Goal: Book appointment/travel/reservation

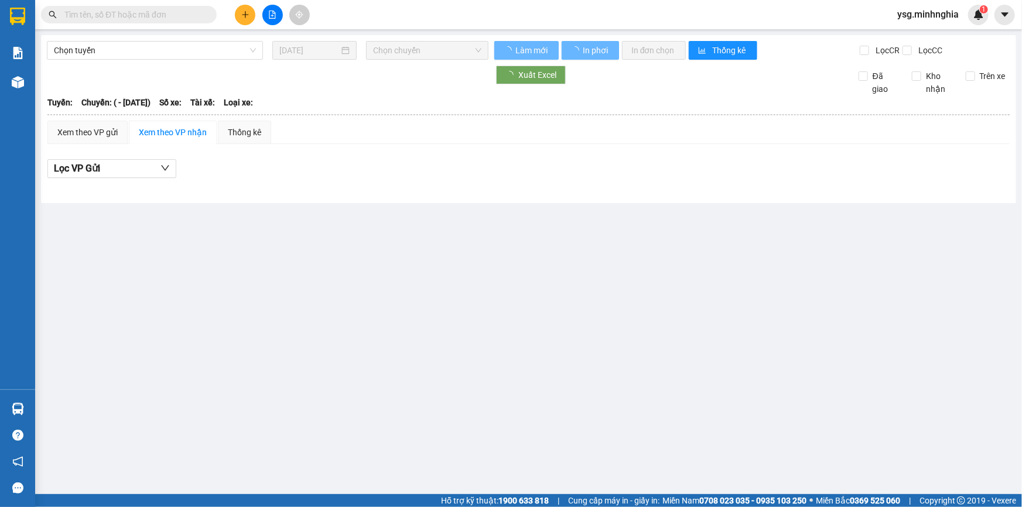
type input "[DATE]"
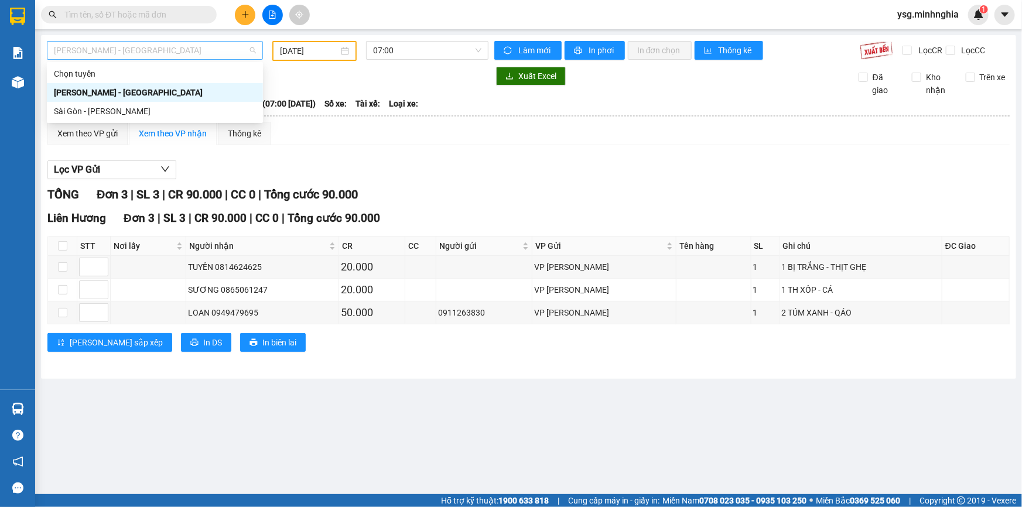
click at [188, 56] on span "[PERSON_NAME] - [GEOGRAPHIC_DATA]" at bounding box center [155, 51] width 202 height 18
click at [173, 111] on div "Sài Gòn - [PERSON_NAME]" at bounding box center [155, 111] width 202 height 13
type input "[DATE]"
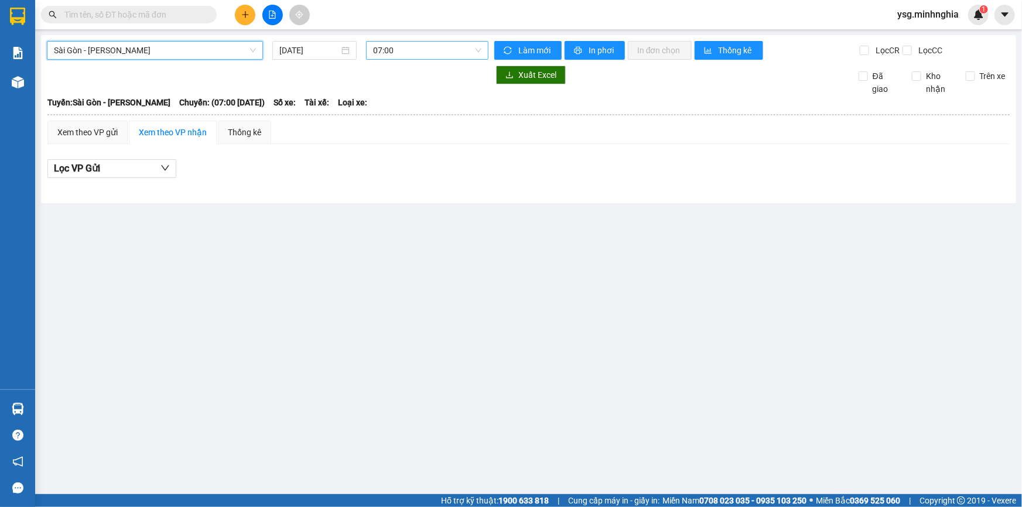
click at [411, 49] on span "07:00" at bounding box center [427, 51] width 108 height 18
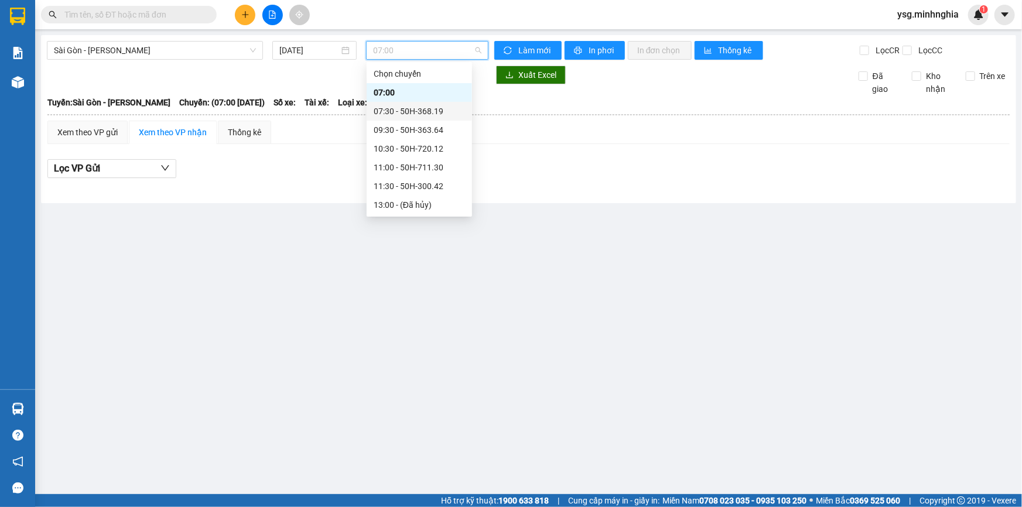
click at [411, 105] on div "07:30 - 50H-368.19" at bounding box center [419, 111] width 91 height 13
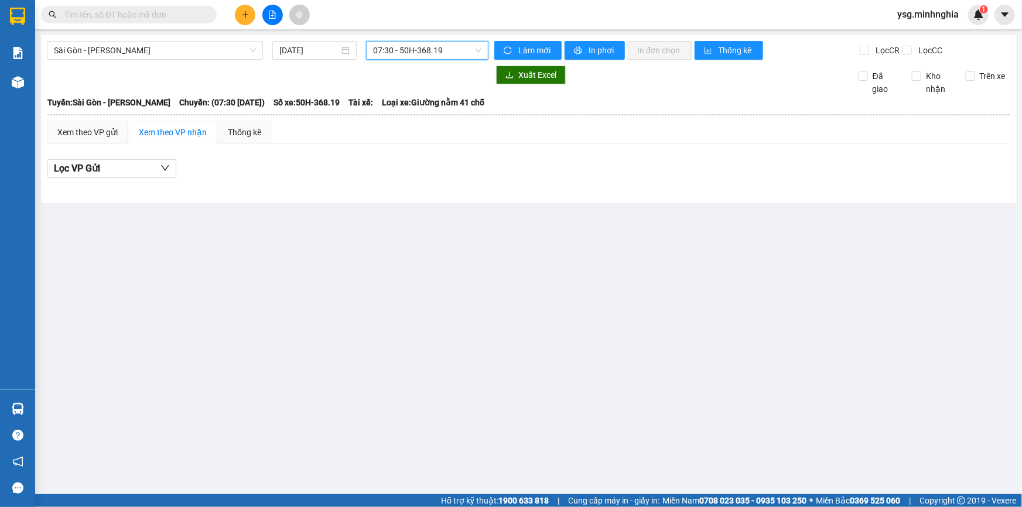
click at [435, 46] on span "07:30 - 50H-368.19" at bounding box center [427, 51] width 108 height 18
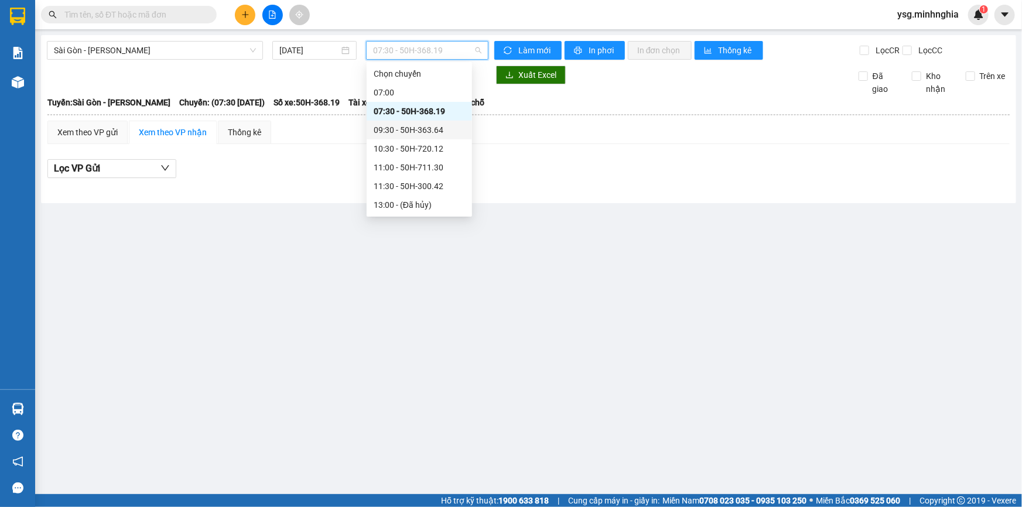
click at [396, 129] on div "09:30 - 50H-363.64" at bounding box center [419, 130] width 91 height 13
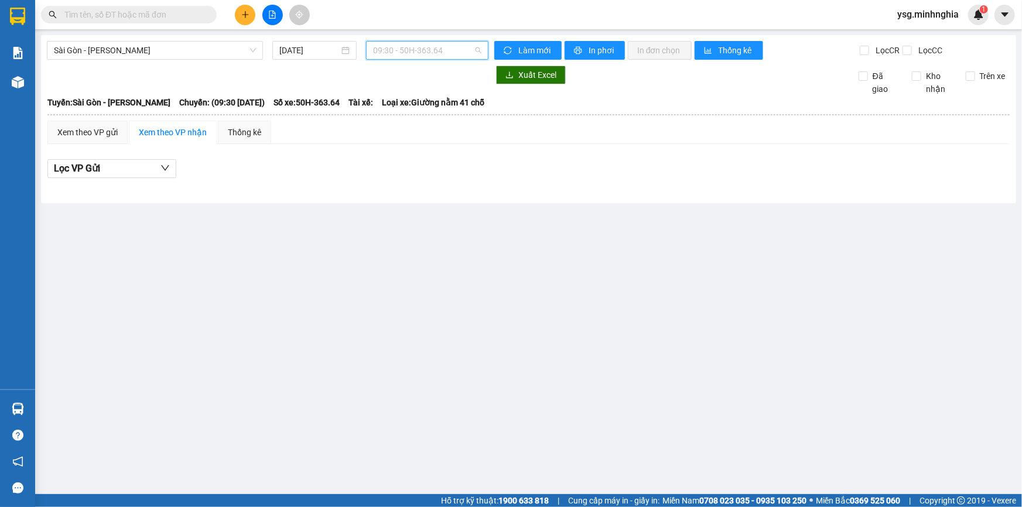
click at [394, 49] on span "09:30 - 50H-363.64" at bounding box center [427, 51] width 108 height 18
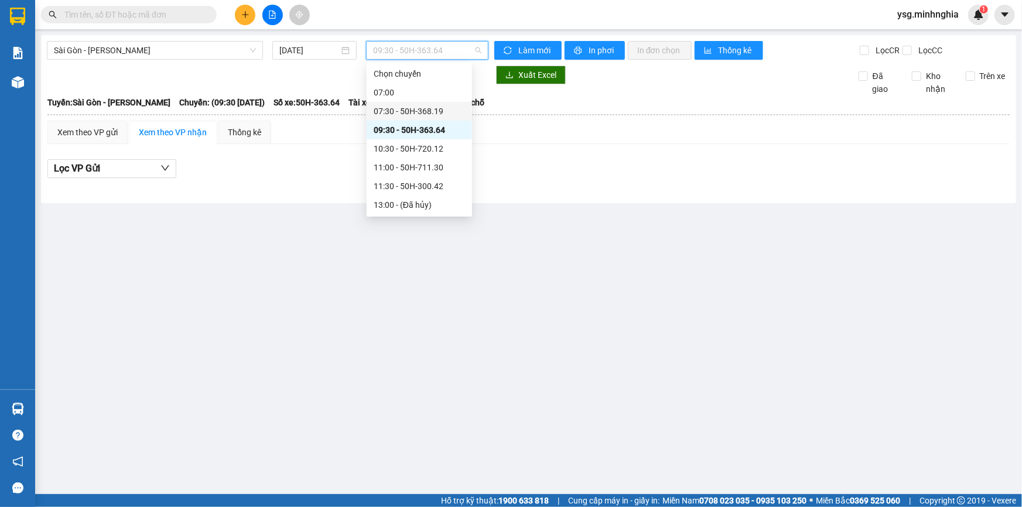
click at [390, 111] on div "07:30 - 50H-368.19" at bounding box center [419, 111] width 91 height 13
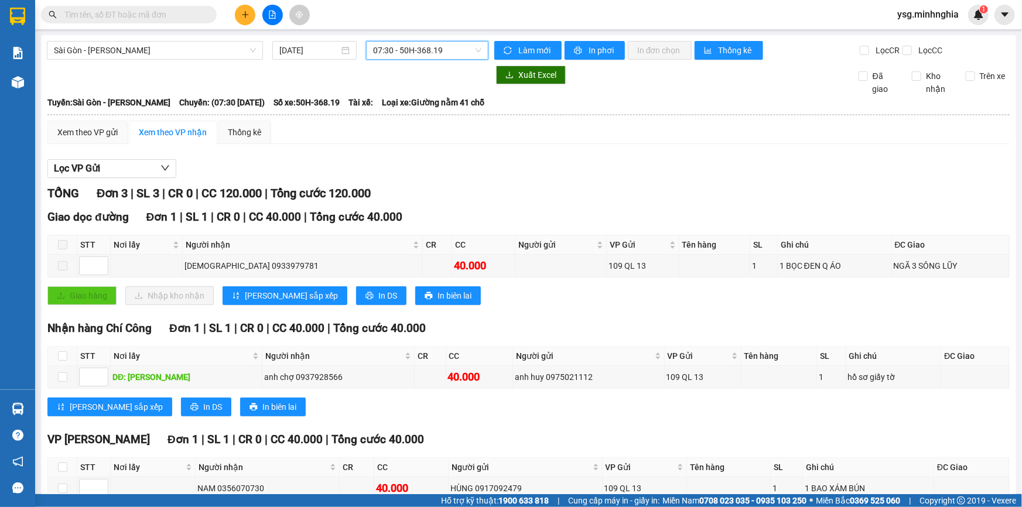
scroll to position [64, 0]
